Goal: Find specific page/section: Find specific page/section

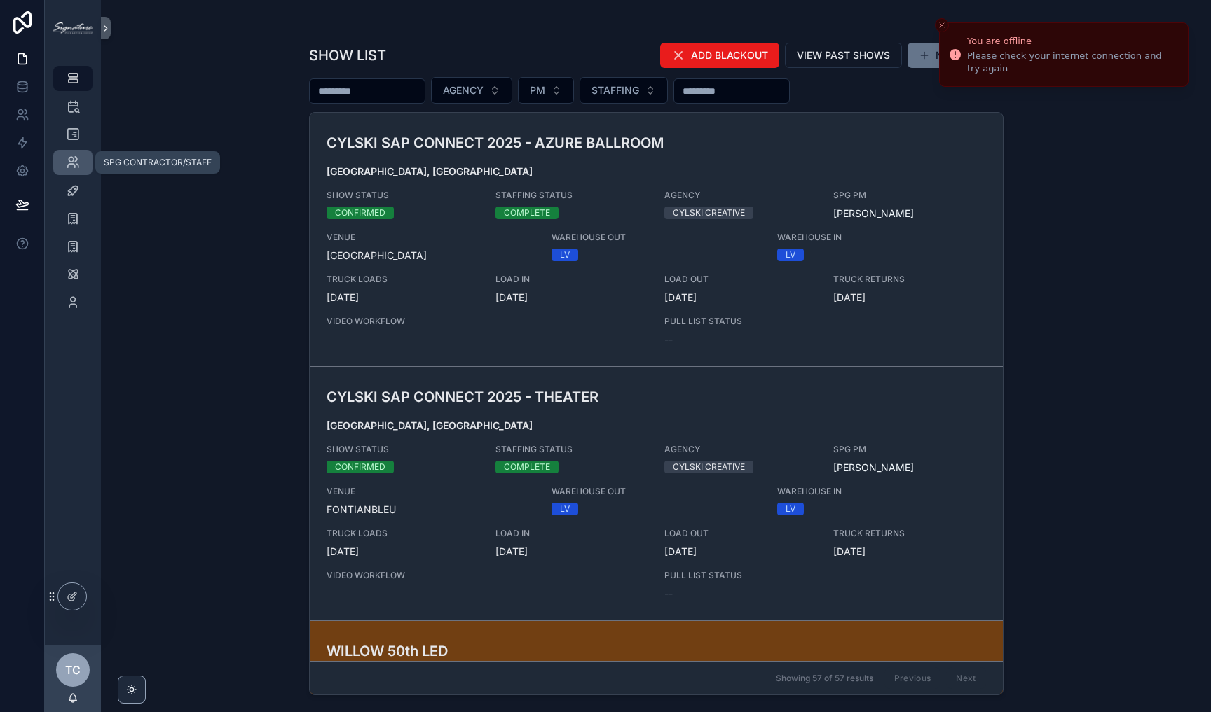
click at [72, 170] on span "scrollable content" at bounding box center [73, 163] width 14 height 14
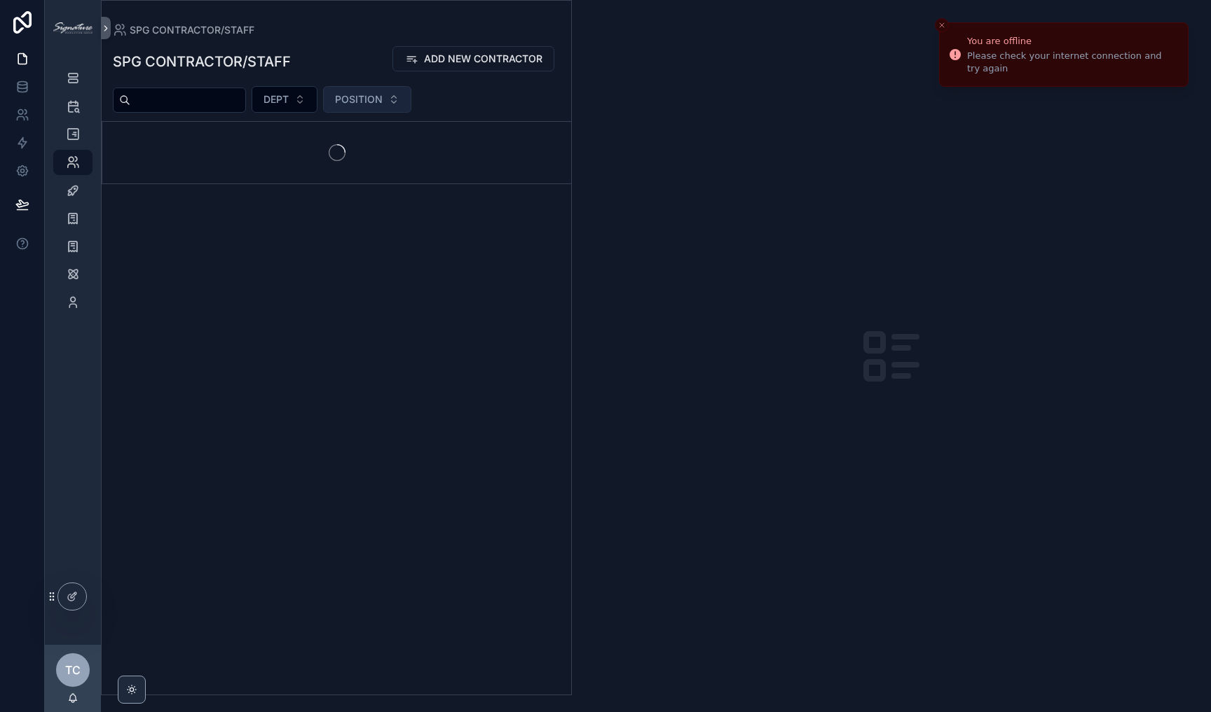
click at [383, 103] on span "POSITION" at bounding box center [359, 99] width 48 height 14
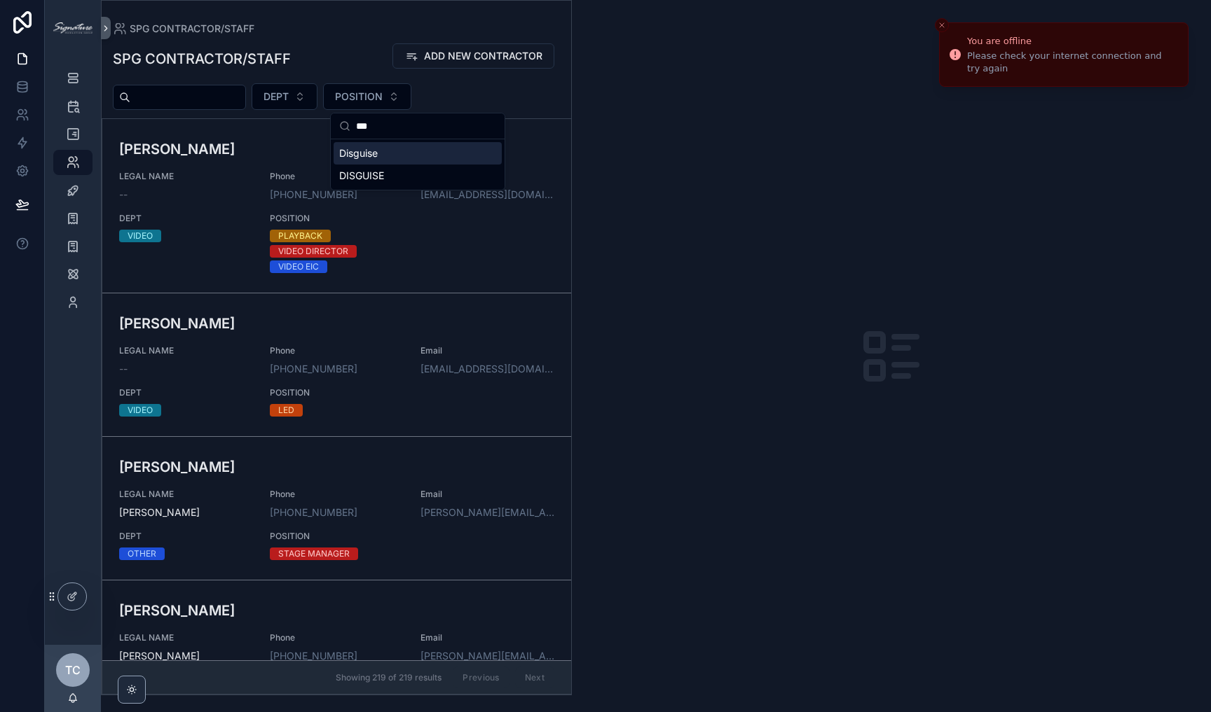
type input "***"
click at [378, 153] on div "Disguise" at bounding box center [417, 153] width 168 height 22
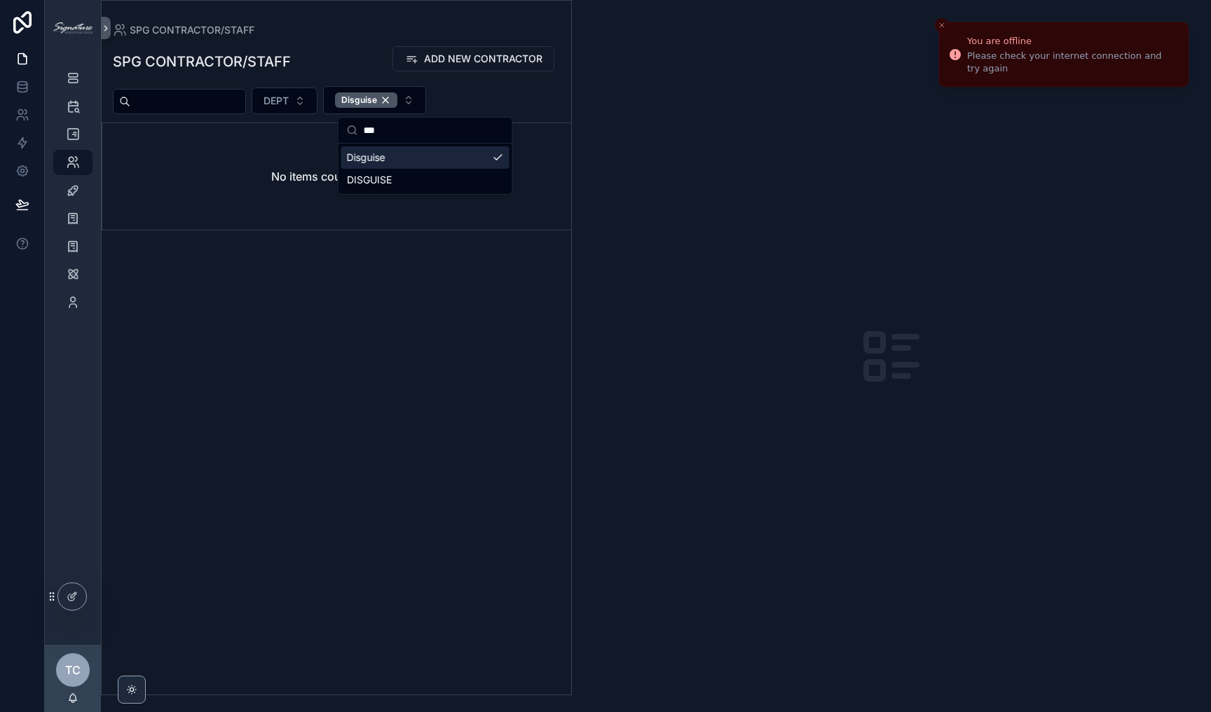
click at [411, 154] on div "Disguise" at bounding box center [425, 157] width 168 height 22
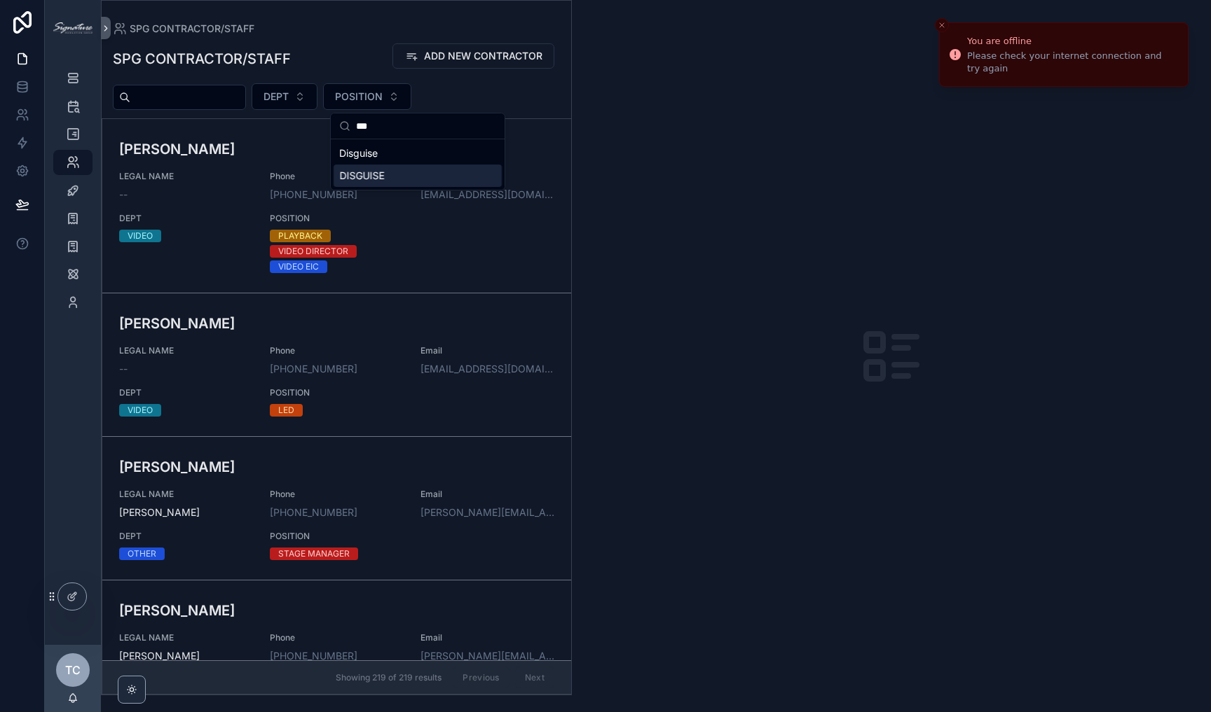
click at [404, 170] on div "DISGUISE" at bounding box center [417, 176] width 168 height 22
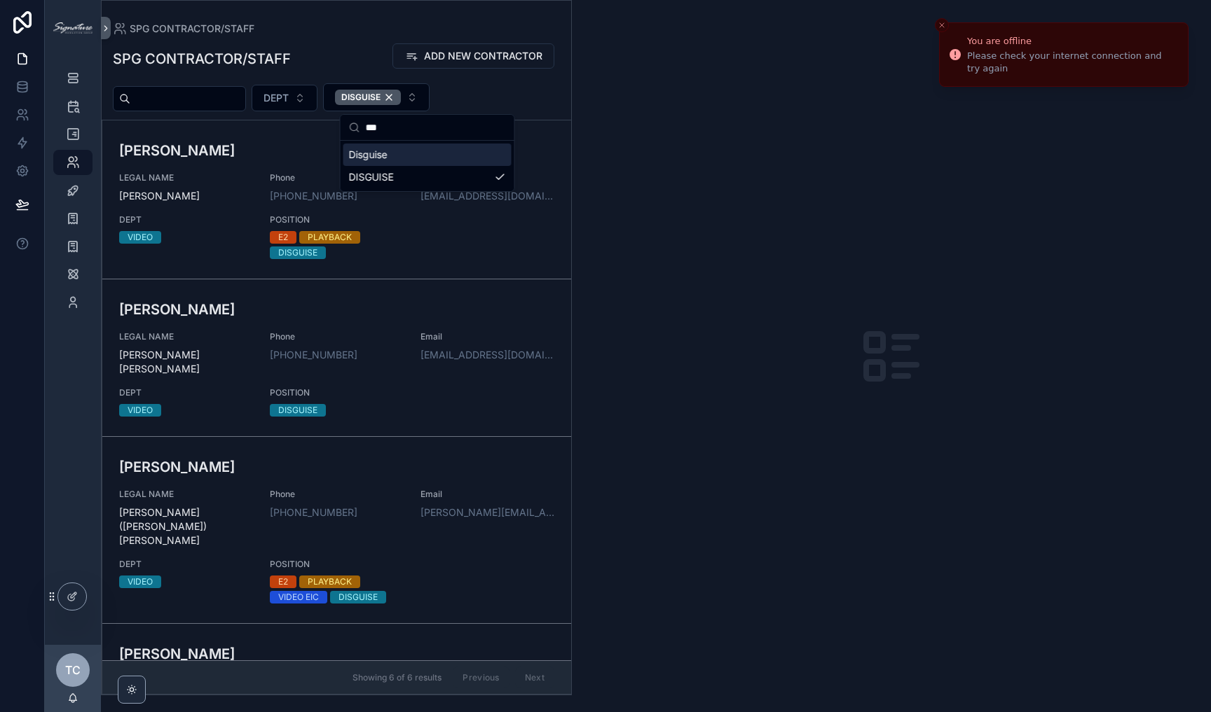
click at [413, 156] on div "Disguise" at bounding box center [427, 155] width 168 height 22
click at [658, 201] on div "scrollable content" at bounding box center [891, 356] width 639 height 712
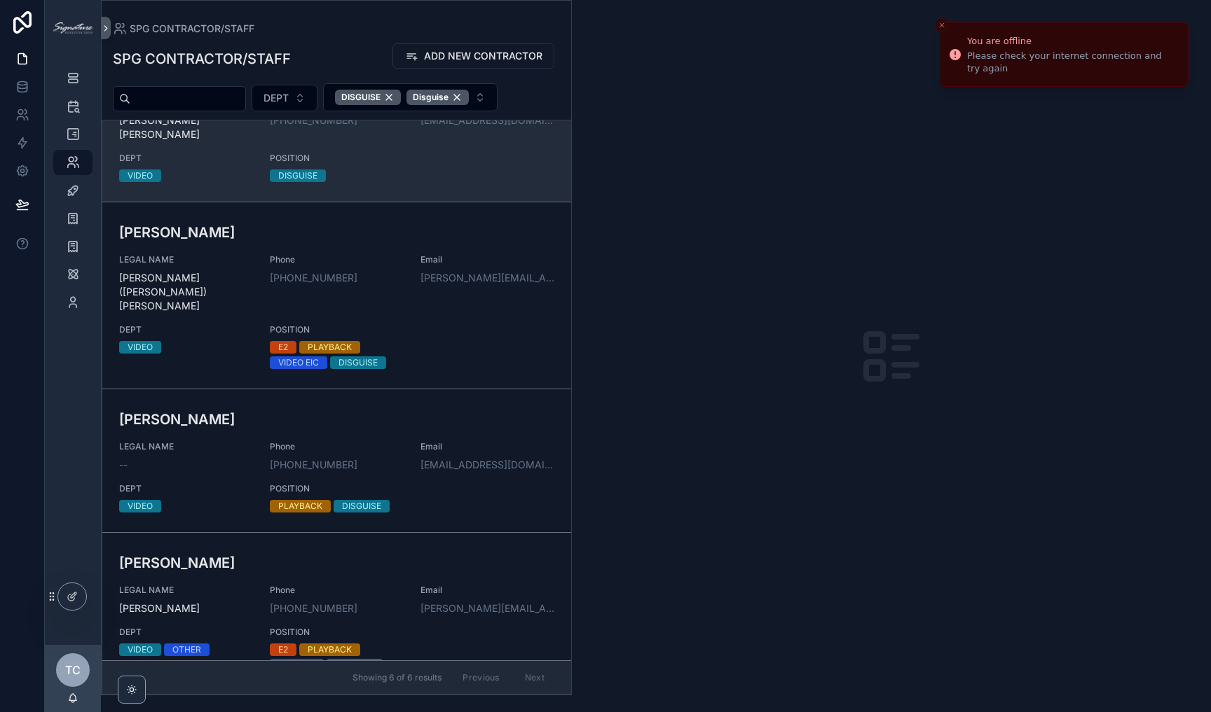
scroll to position [236, 0]
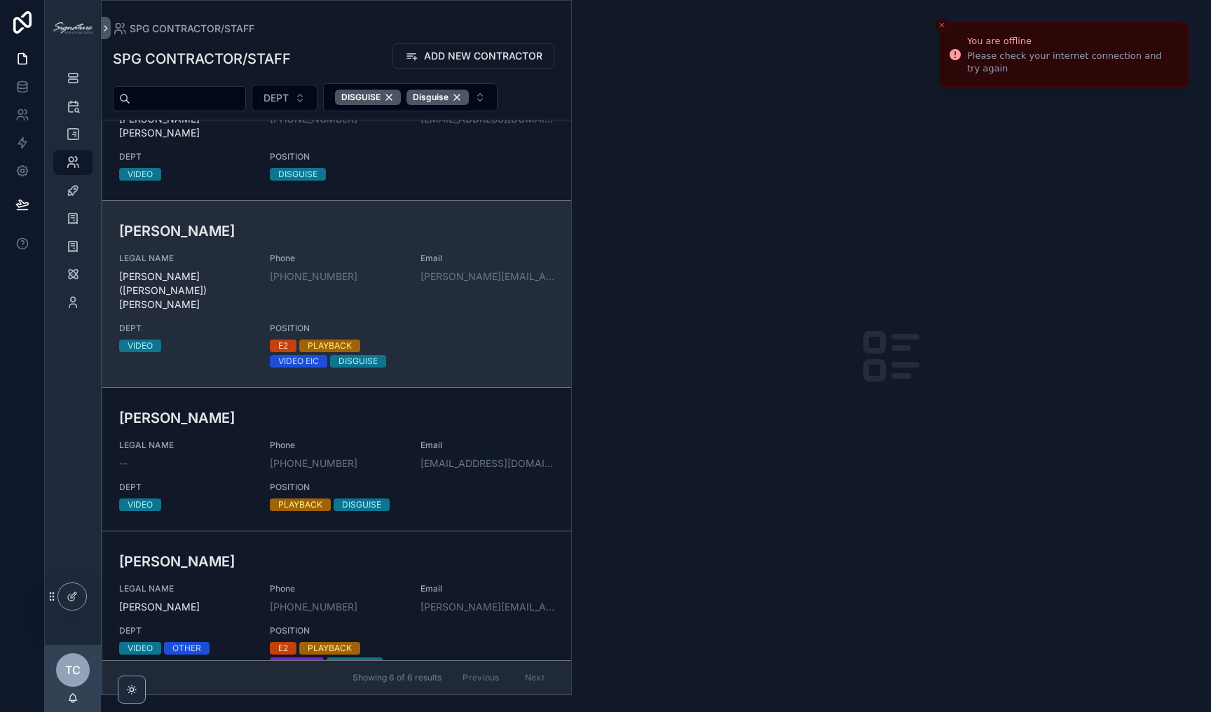
click at [371, 253] on span "Phone" at bounding box center [337, 258] width 134 height 11
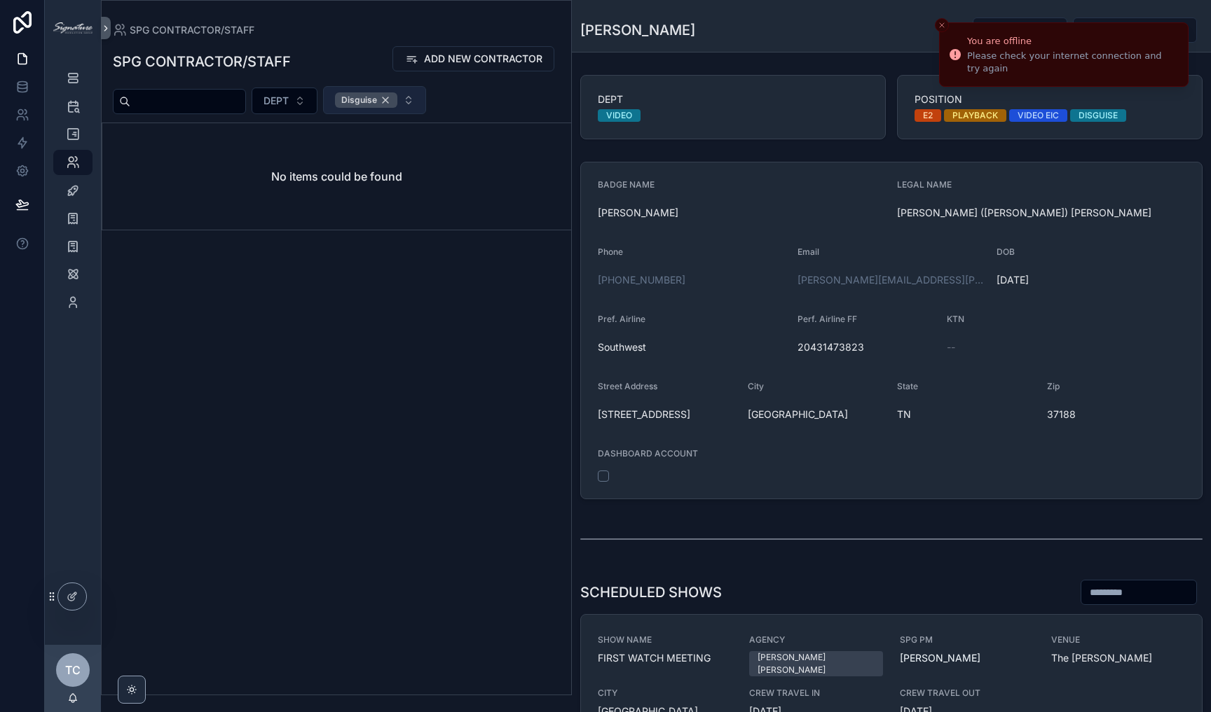
click at [397, 98] on div "Disguise" at bounding box center [366, 99] width 62 height 15
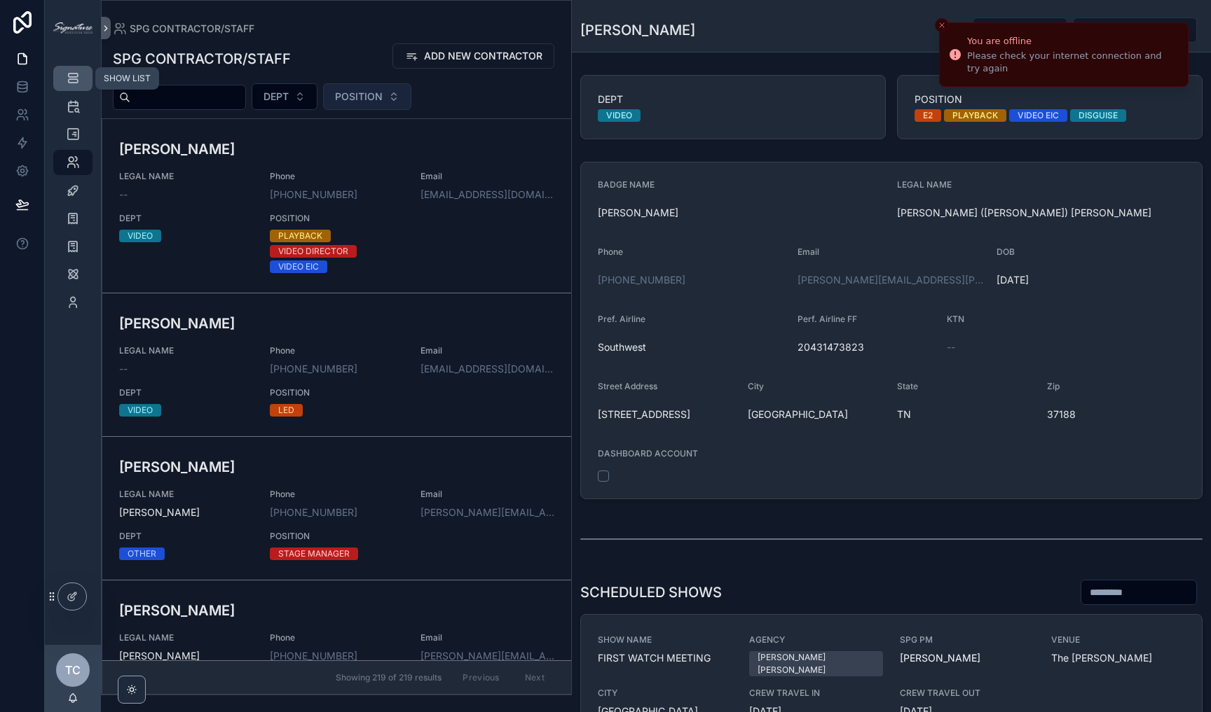
click at [59, 79] on link "SHOW LIST" at bounding box center [72, 78] width 39 height 25
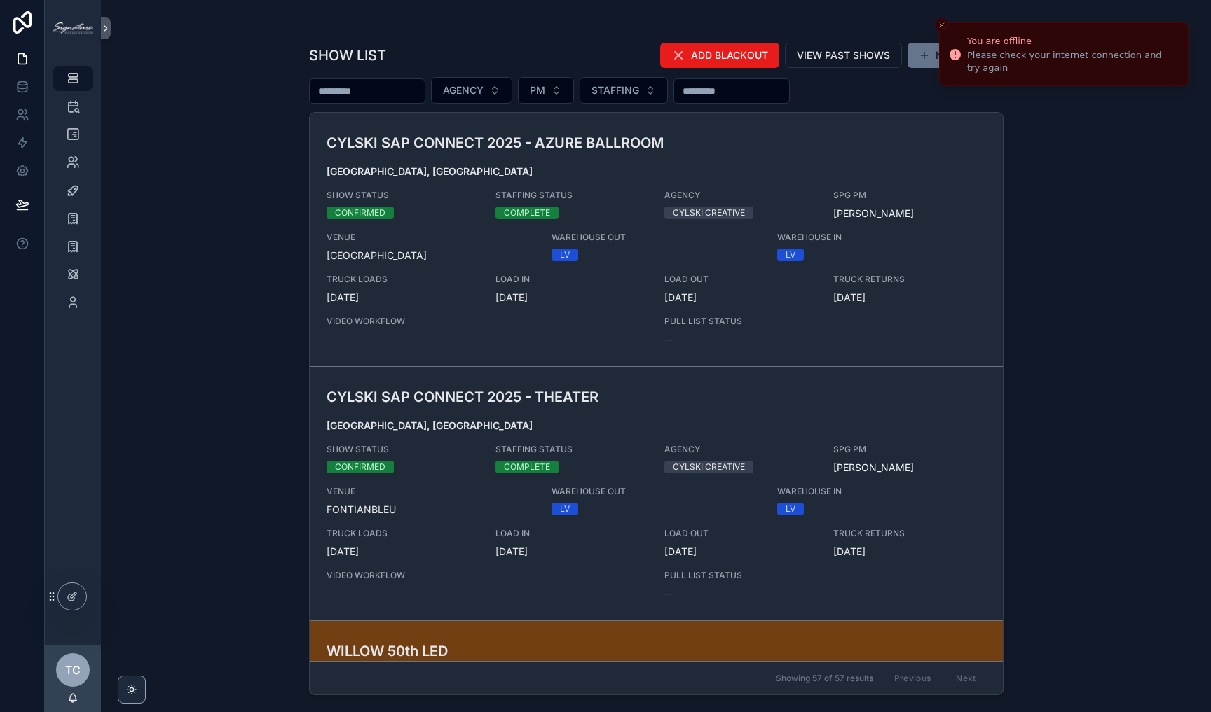
click at [937, 21] on button "Close toast" at bounding box center [942, 25] width 14 height 14
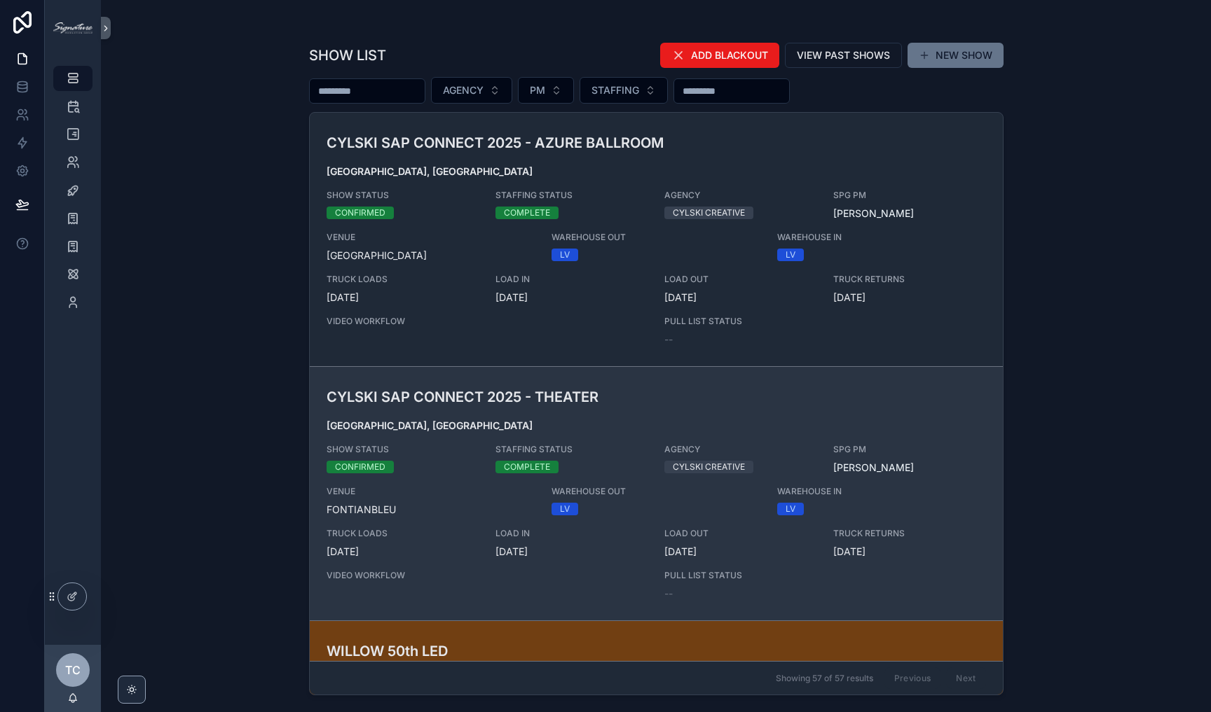
click at [584, 422] on span "[GEOGRAPHIC_DATA], [GEOGRAPHIC_DATA]" at bounding box center [655, 426] width 659 height 14
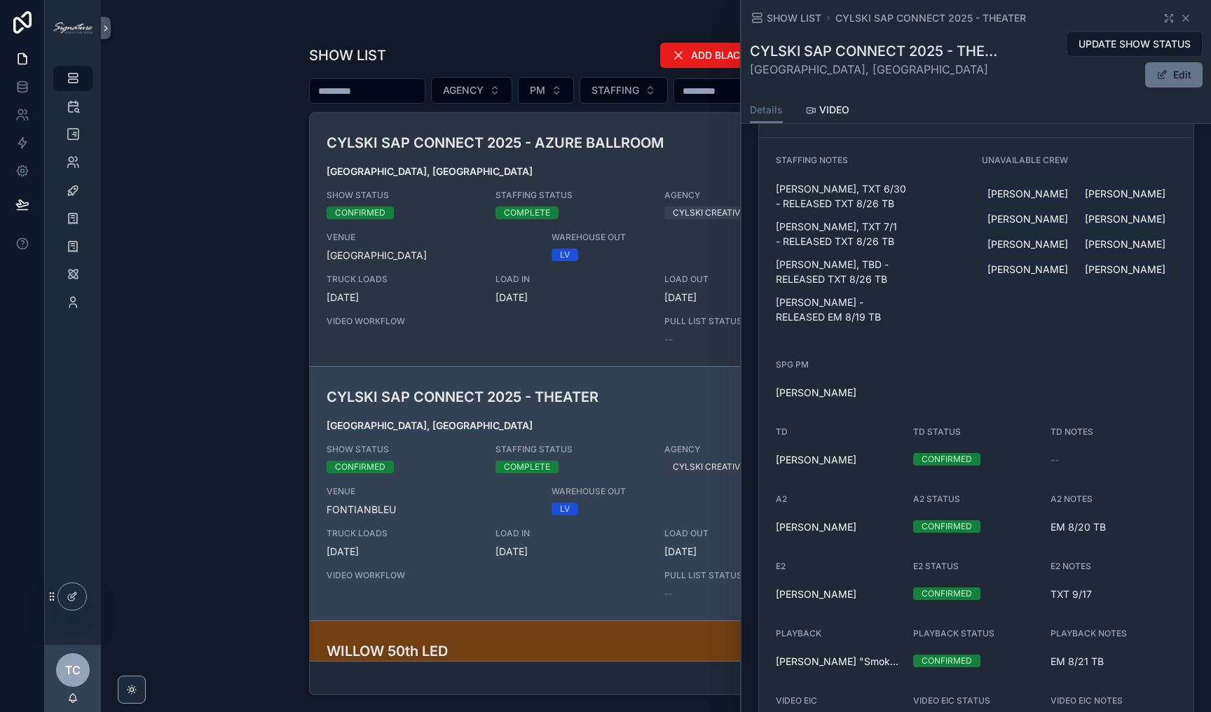
click at [567, 333] on div "VIDEO WORKFLOW" at bounding box center [487, 331] width 322 height 31
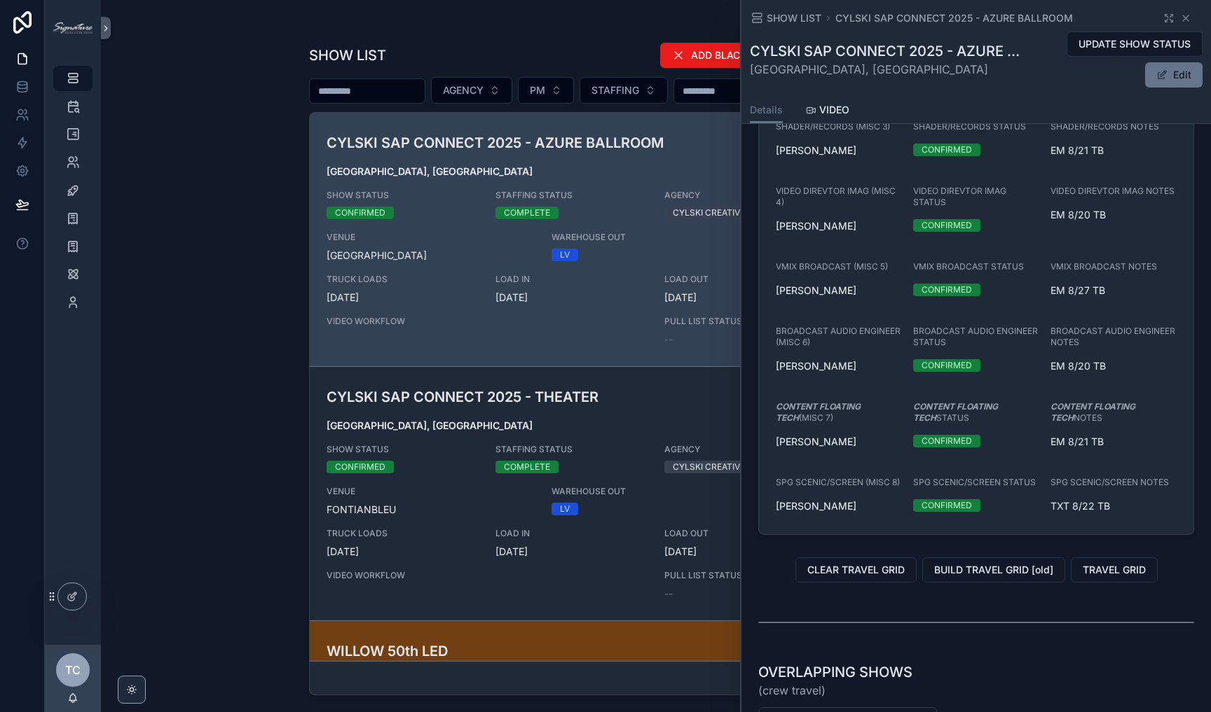
scroll to position [2339, 0]
drag, startPoint x: 878, startPoint y: 433, endPoint x: 827, endPoint y: 433, distance: 51.1
click at [827, 425] on em "CONTENT FLOATING TECH" at bounding box center [818, 415] width 85 height 22
drag, startPoint x: 827, startPoint y: 433, endPoint x: 856, endPoint y: 433, distance: 28.7
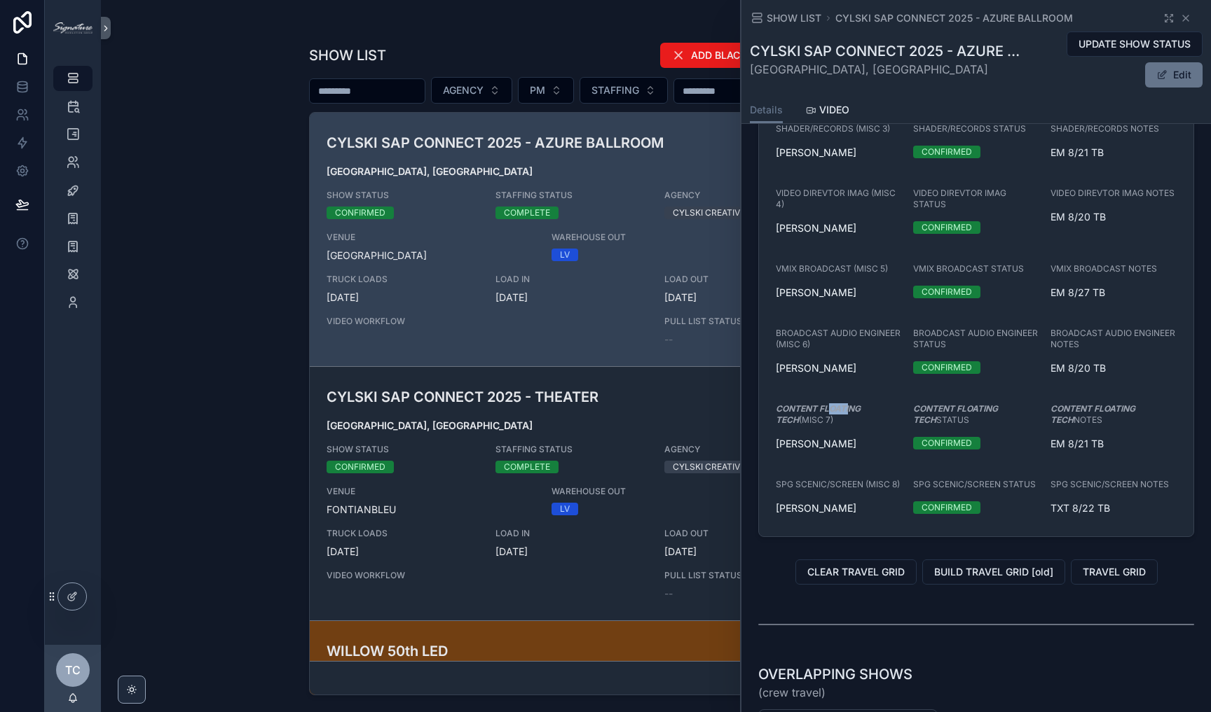
click at [855, 425] on em "CONTENT FLOATING TECH" at bounding box center [818, 415] width 85 height 22
click at [856, 425] on em "CONTENT FLOATING TECH" at bounding box center [818, 415] width 85 height 22
click at [882, 451] on div "[PERSON_NAME]" at bounding box center [839, 444] width 126 height 14
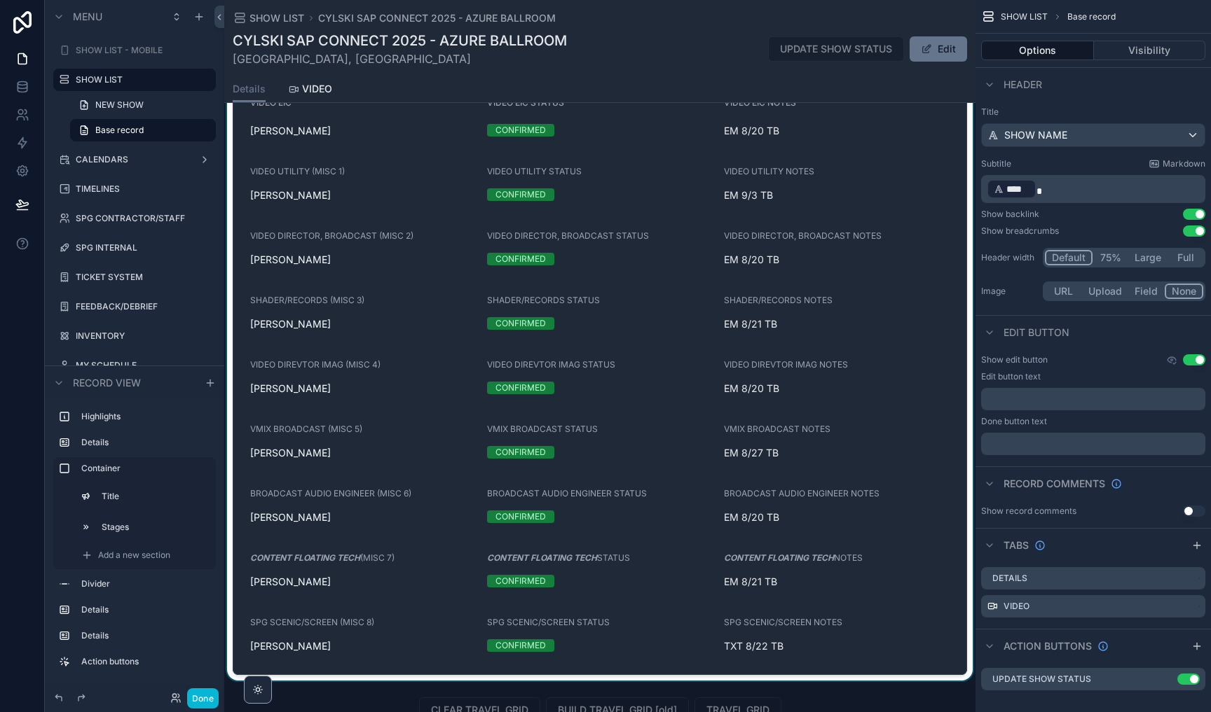
scroll to position [2111, 0]
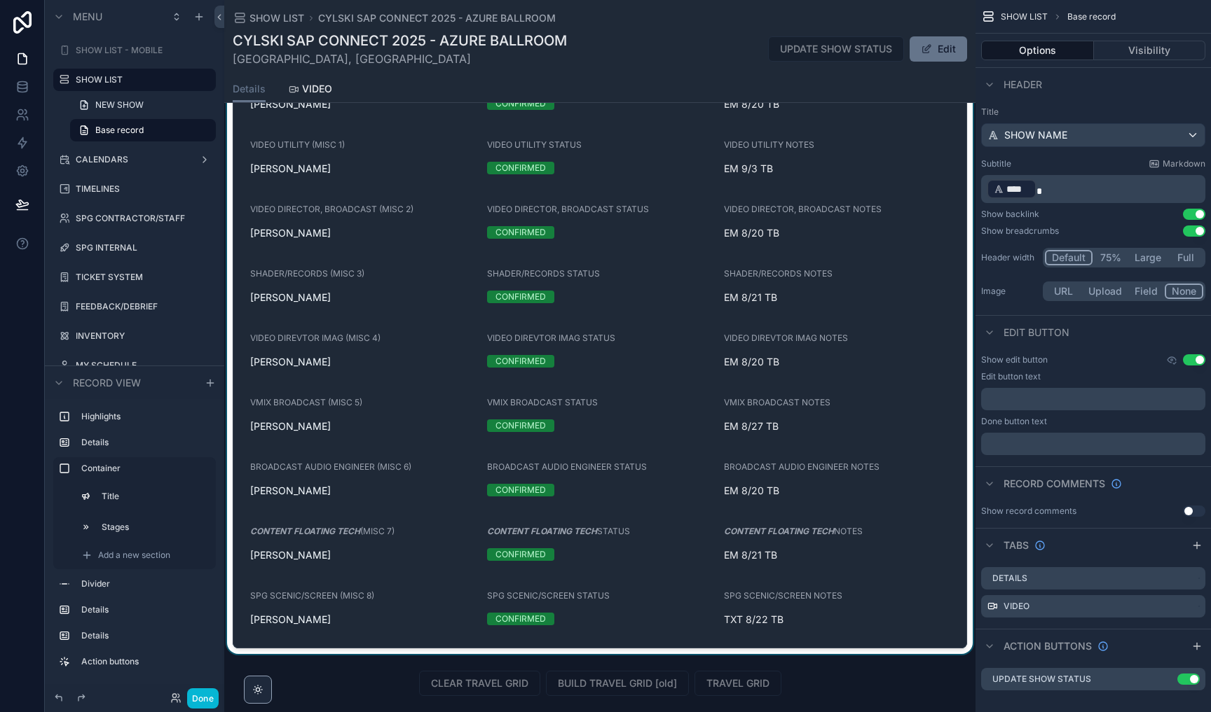
click at [398, 539] on div "scrollable content" at bounding box center [599, 3] width 751 height 1302
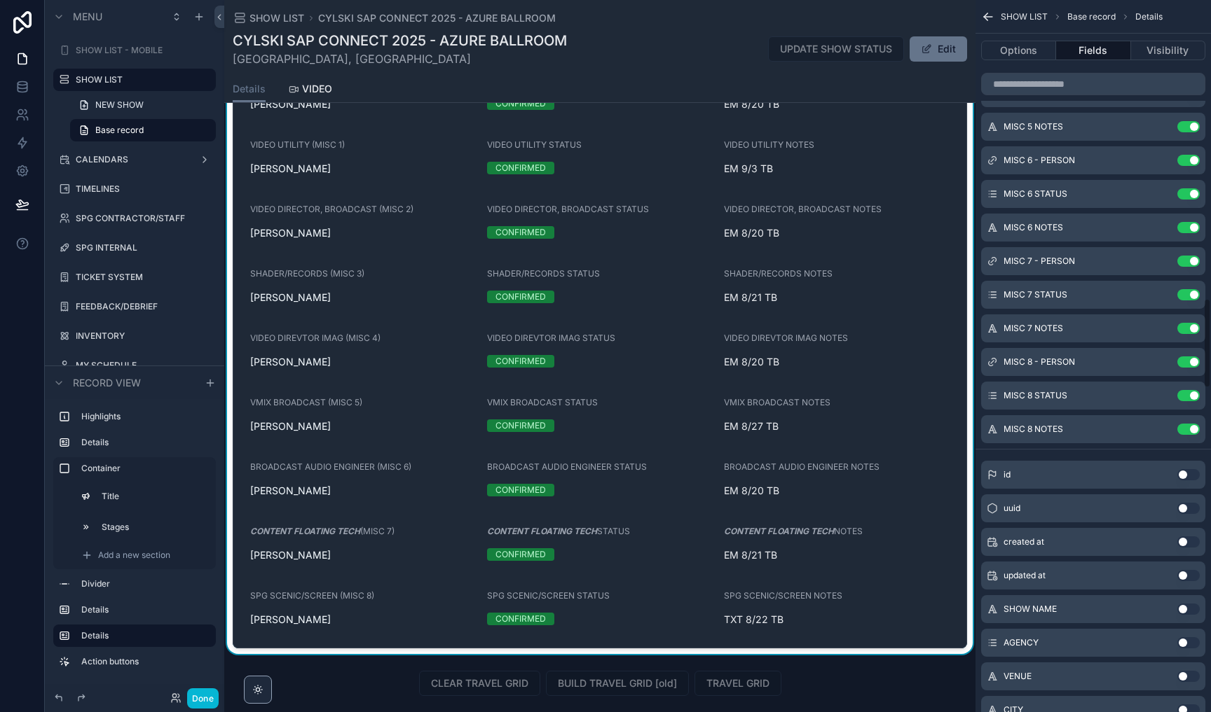
scroll to position [2221, 0]
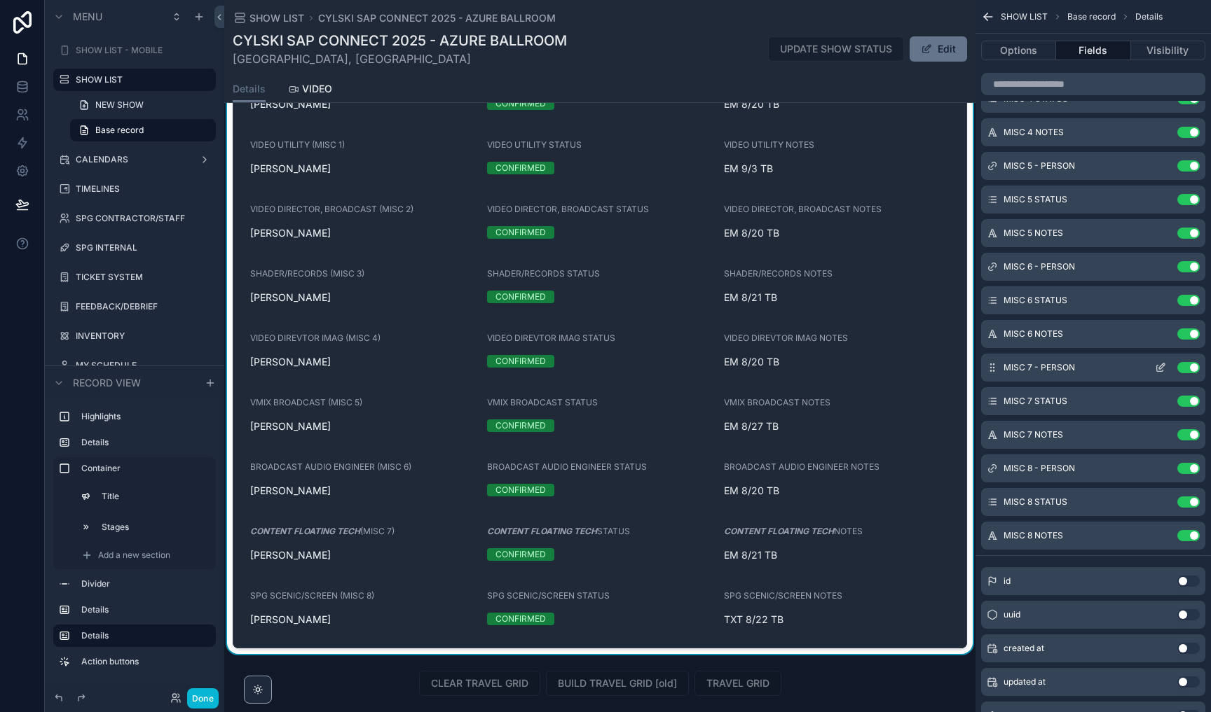
click at [1159, 371] on icon "scrollable content" at bounding box center [1160, 369] width 6 height 6
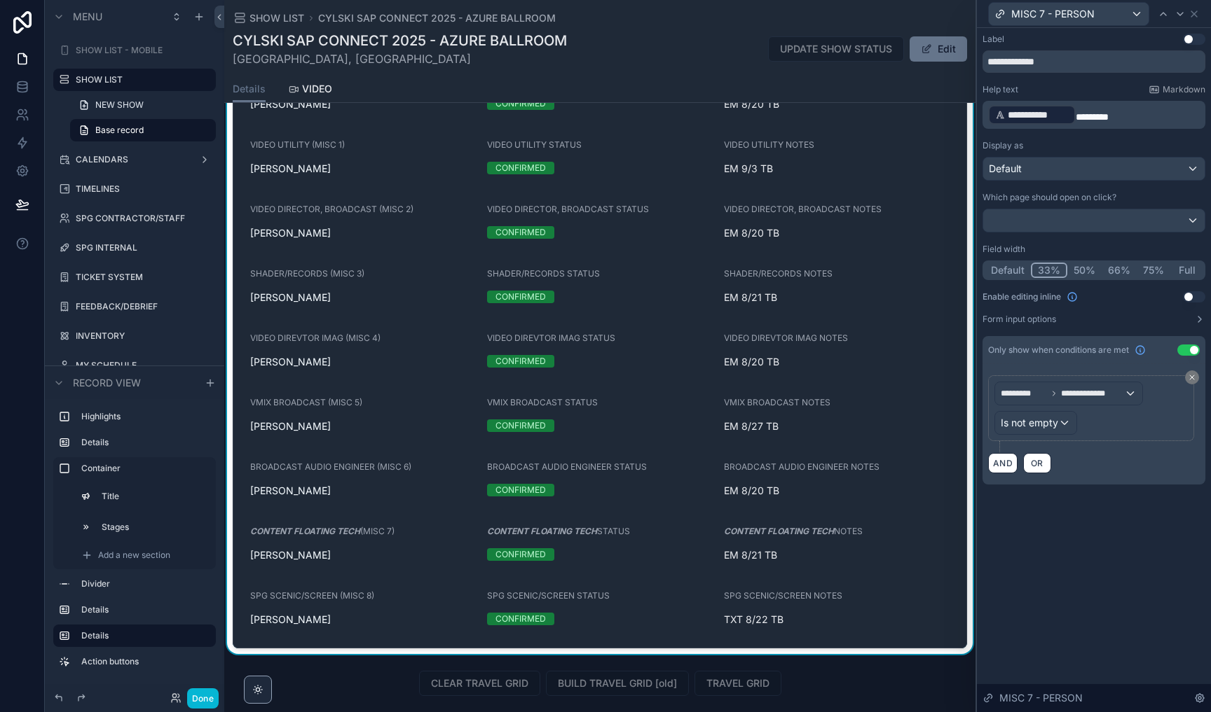
click at [1131, 117] on p "**********" at bounding box center [1095, 115] width 214 height 22
click at [1110, 88] on div "Help text Markdown" at bounding box center [1093, 89] width 223 height 11
click at [1192, 9] on icon at bounding box center [1193, 13] width 11 height 11
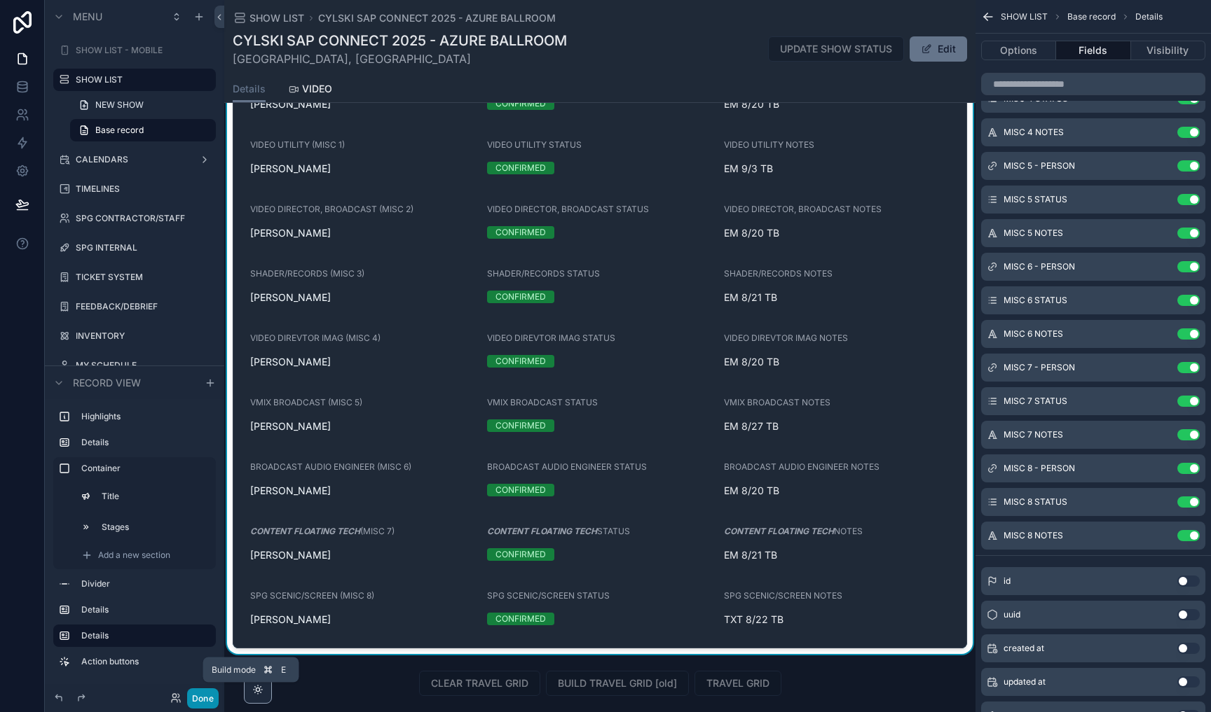
click at [207, 701] on button "Done" at bounding box center [203, 699] width 32 height 20
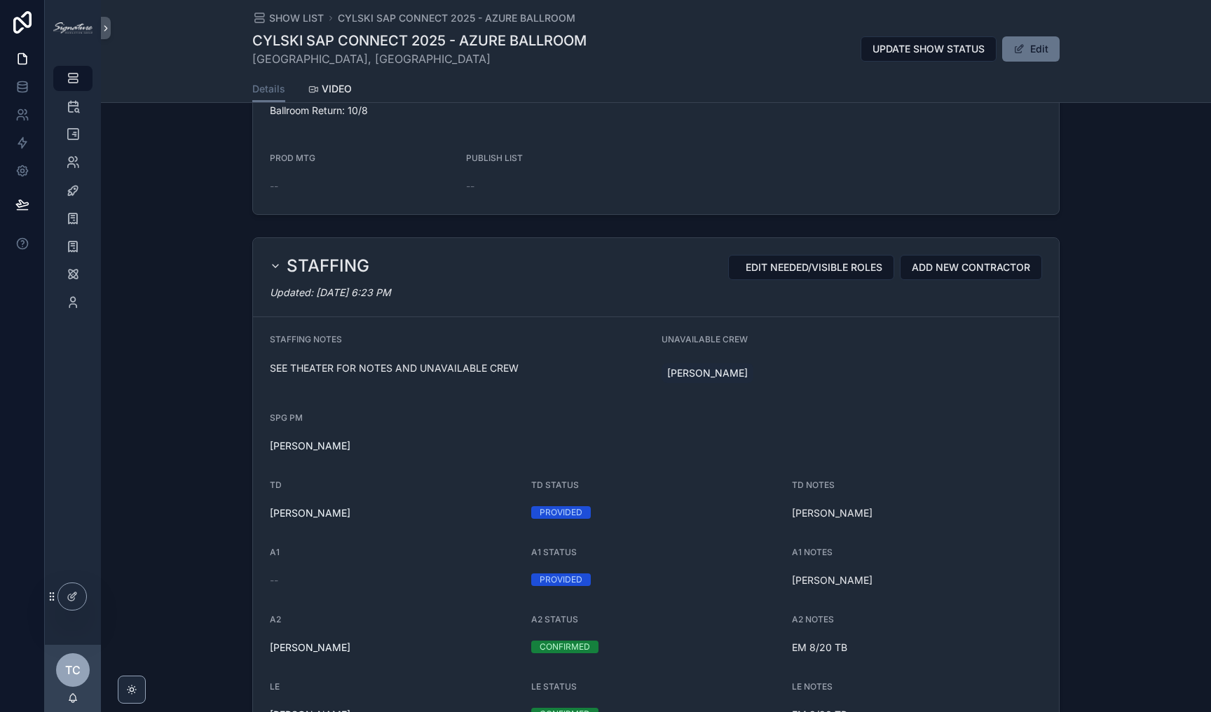
scroll to position [1215, 0]
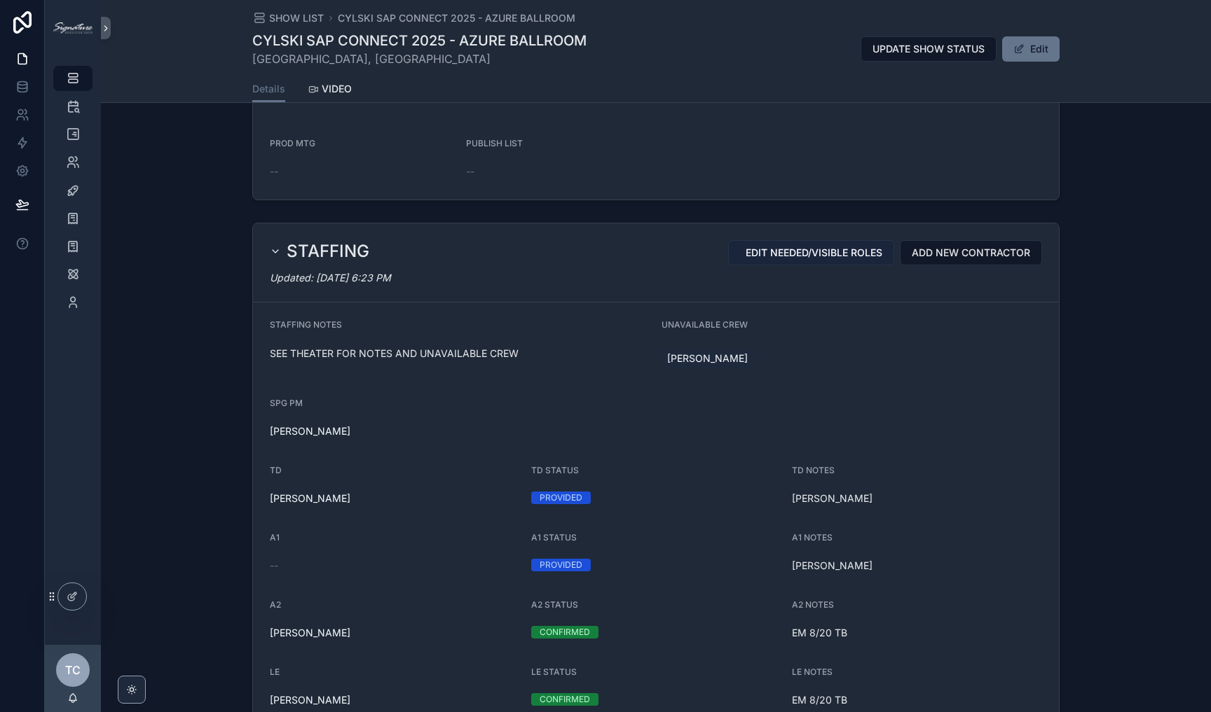
click at [841, 260] on span "EDIT NEEDED/VISIBLE ROLES" at bounding box center [813, 253] width 137 height 14
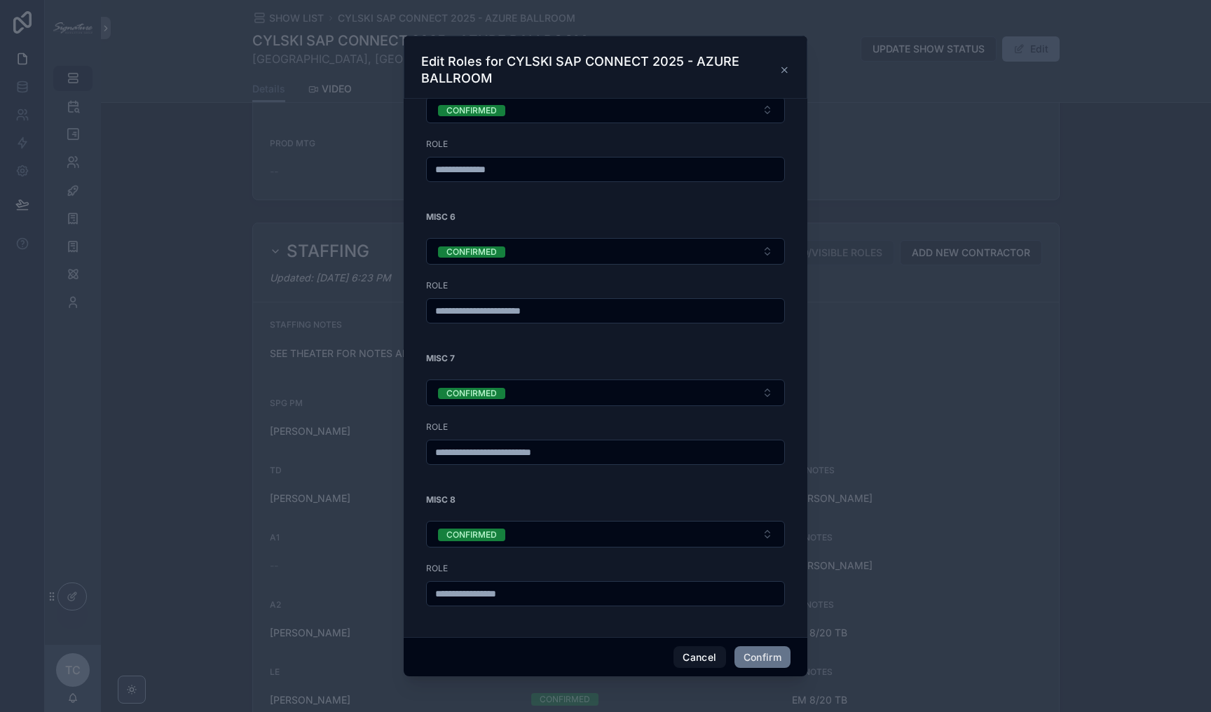
scroll to position [1660, 0]
click at [786, 72] on icon at bounding box center [784, 69] width 5 height 5
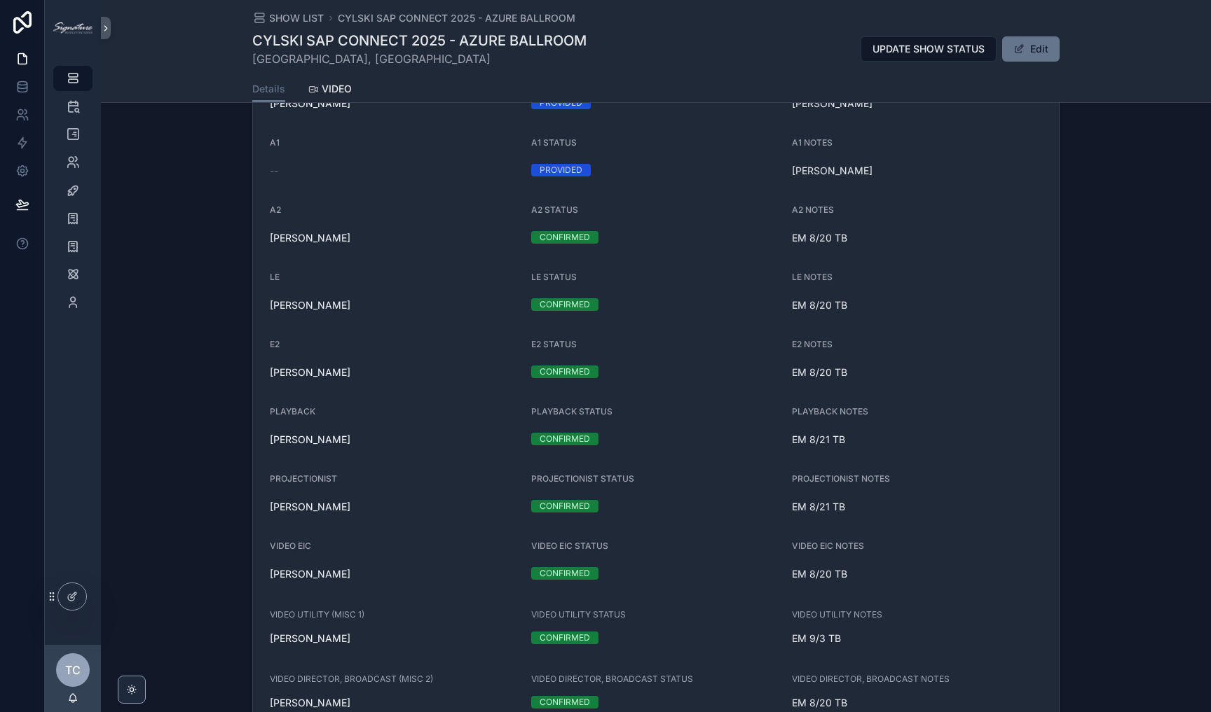
scroll to position [1609, 0]
